Goal: Task Accomplishment & Management: Manage account settings

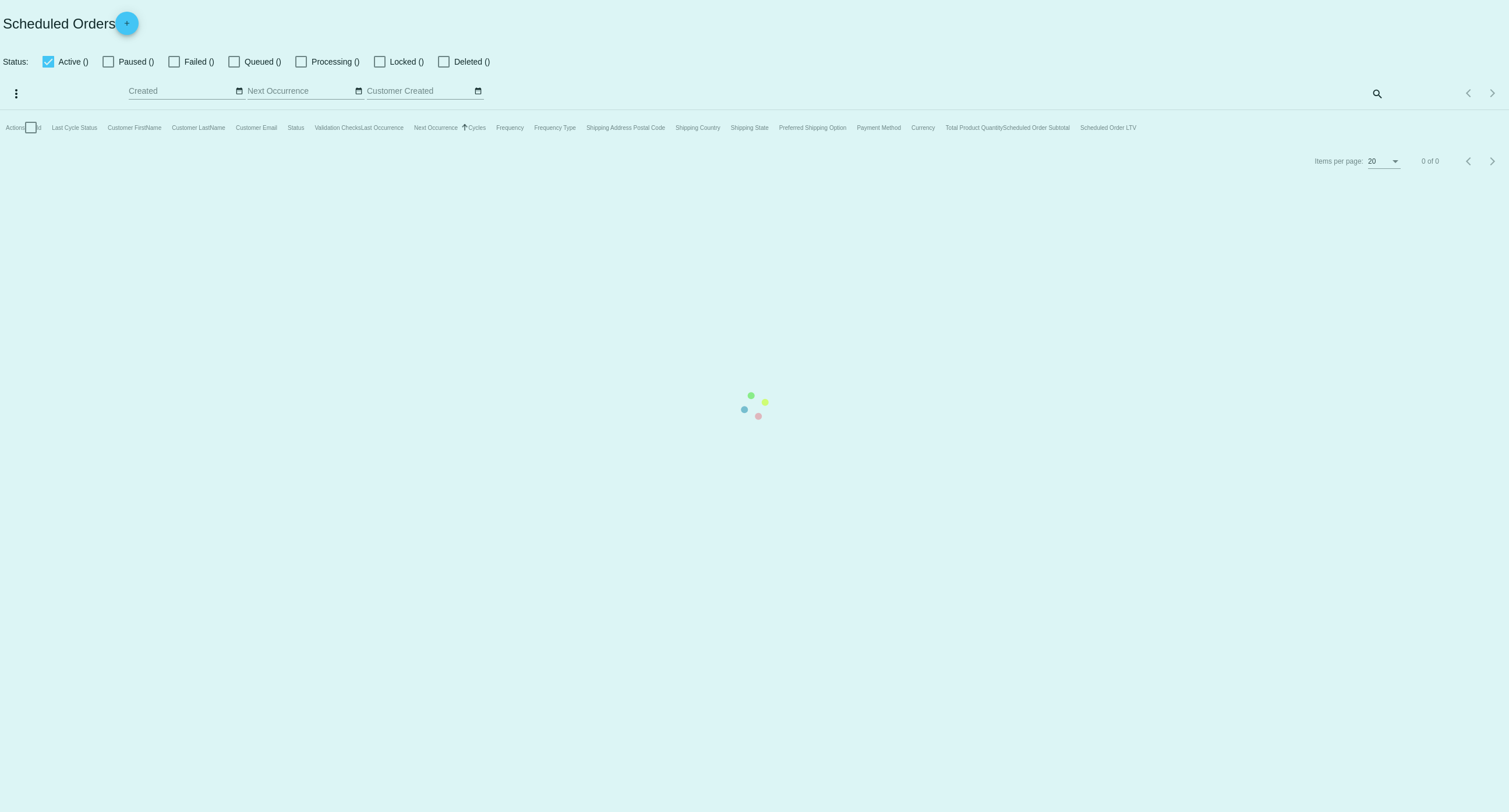
checkbox input "false"
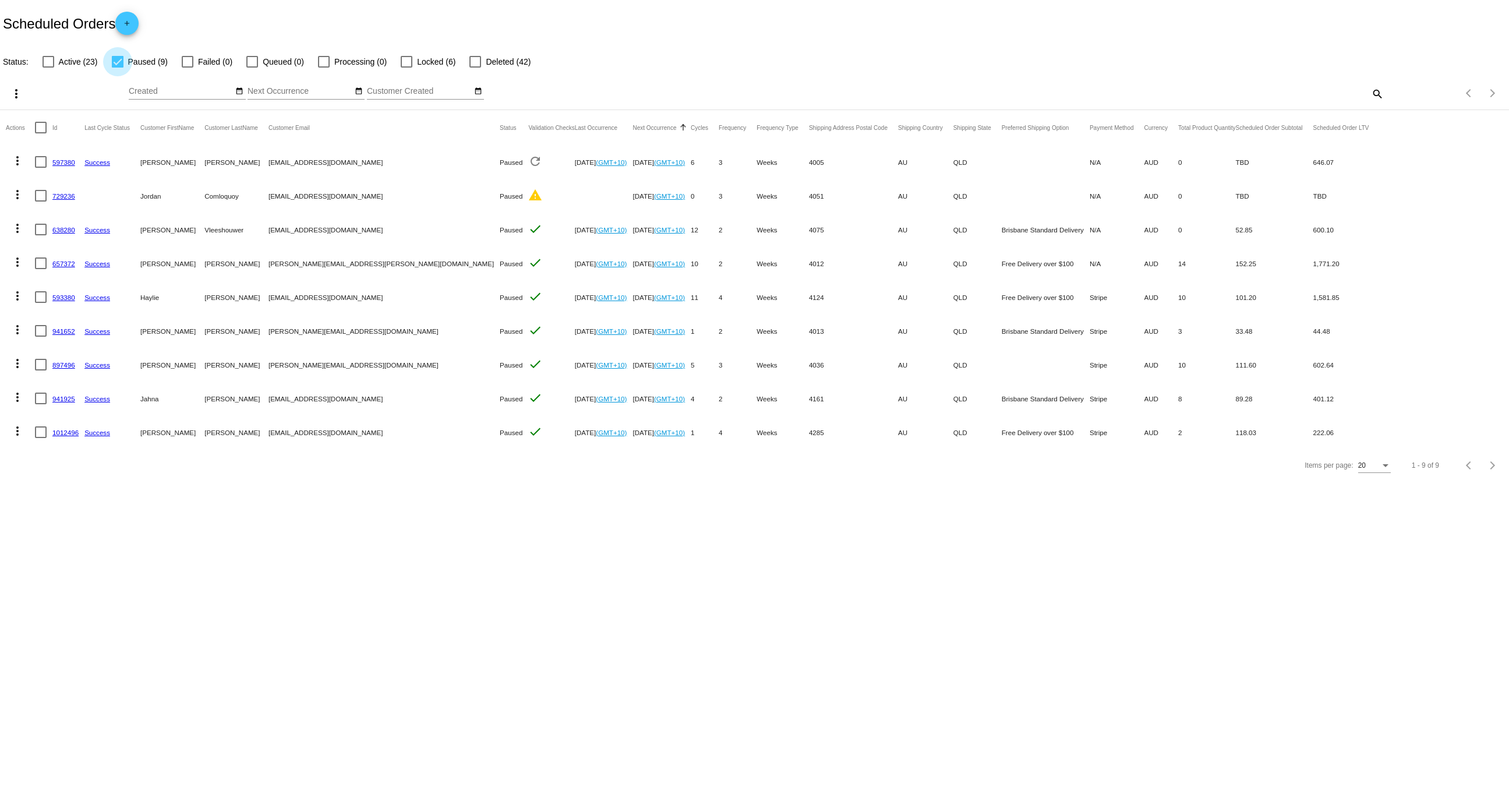
click at [115, 62] on div at bounding box center [118, 62] width 12 height 12
click at [117, 68] on input "Paused (9)" at bounding box center [117, 68] width 1 height 1
checkbox input "false"
click at [56, 60] on label "Active (23)" at bounding box center [70, 61] width 55 height 14
click at [48, 68] on input "Active (23)" at bounding box center [48, 68] width 1 height 1
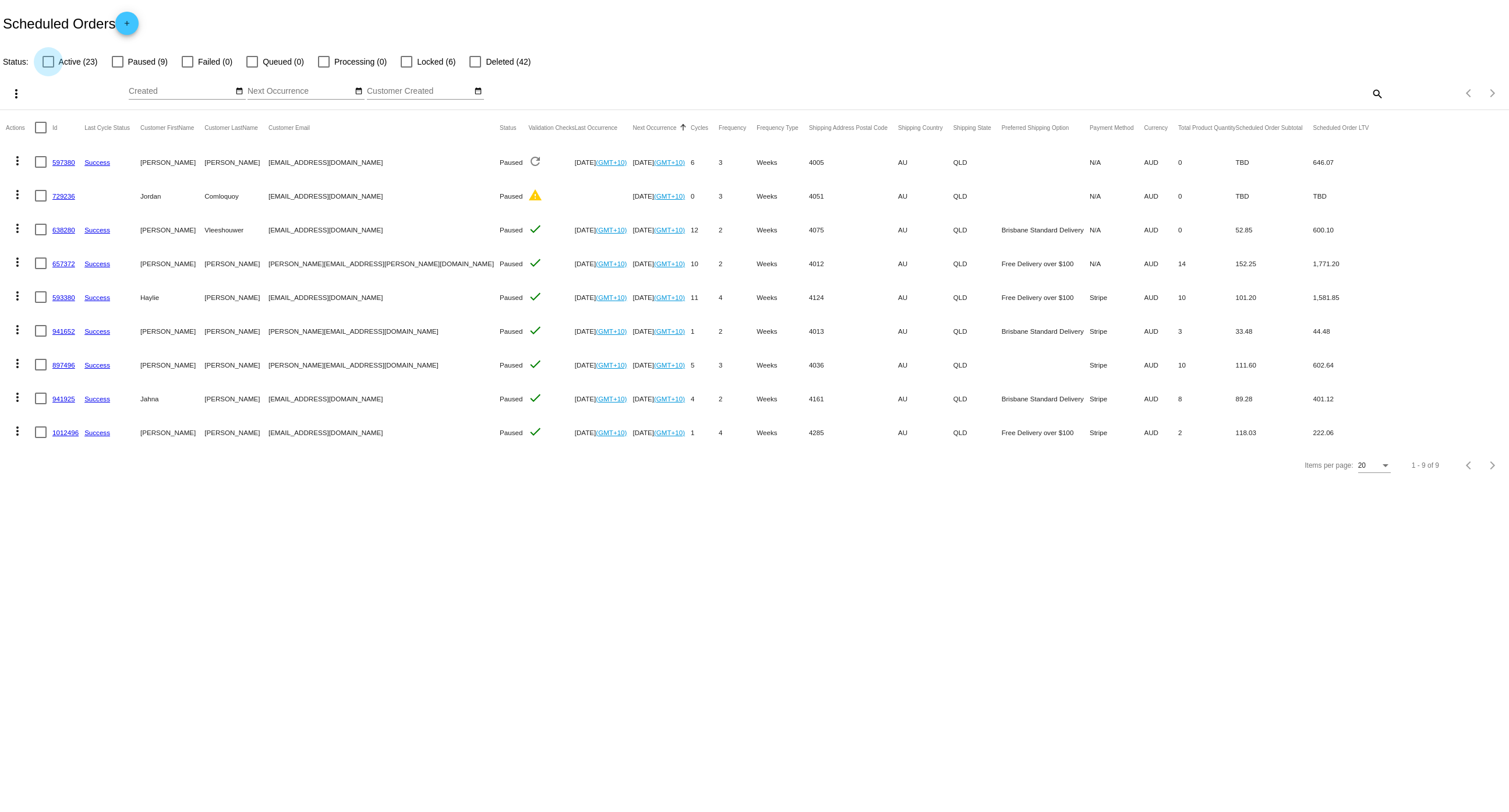
checkbox input "true"
